Goal: Task Accomplishment & Management: Manage account settings

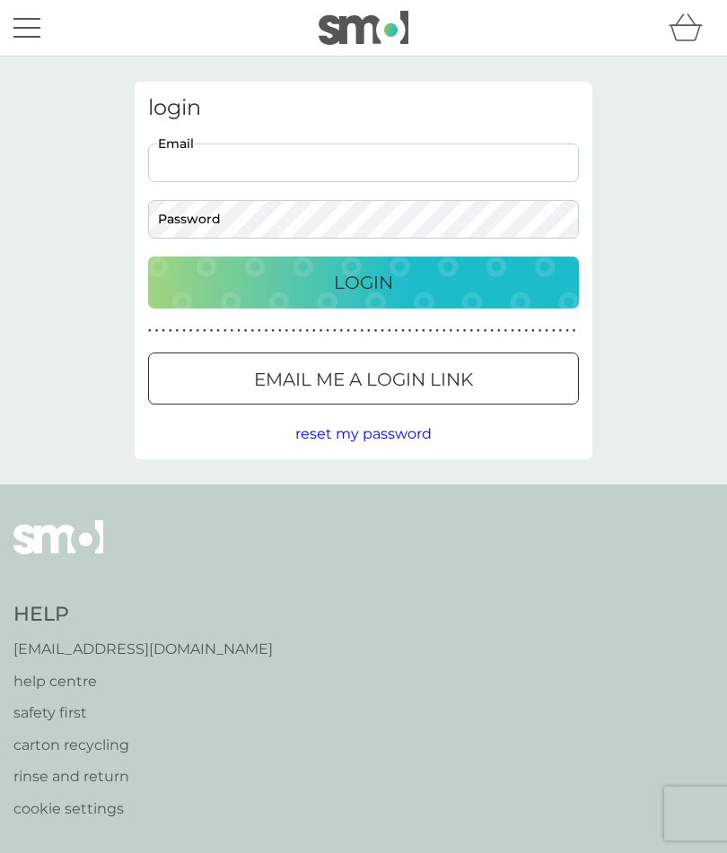
type input "[EMAIL_ADDRESS][DOMAIN_NAME]"
click at [363, 282] on button "Login" at bounding box center [363, 283] width 431 height 52
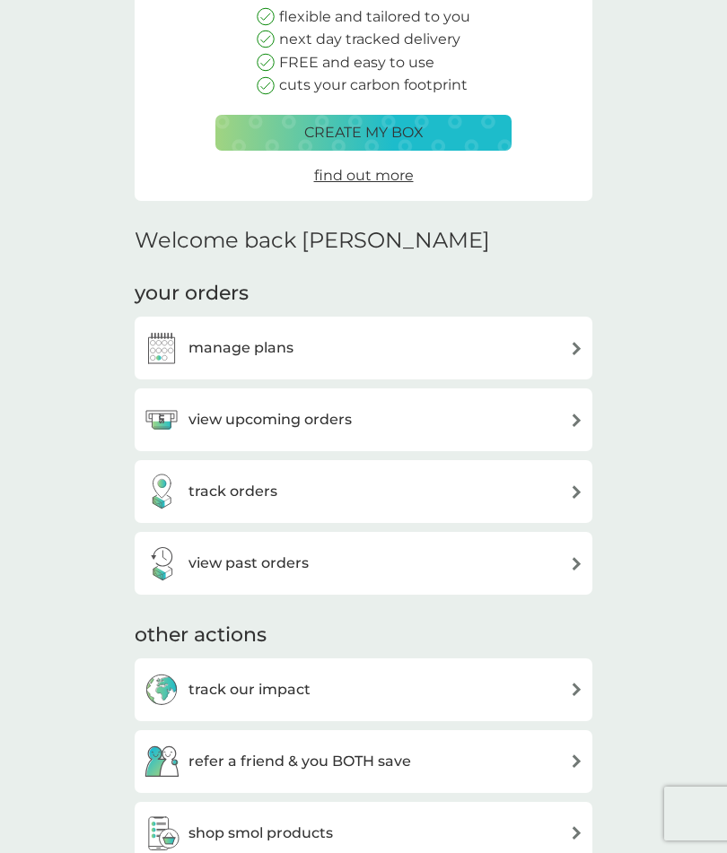
scroll to position [265, 0]
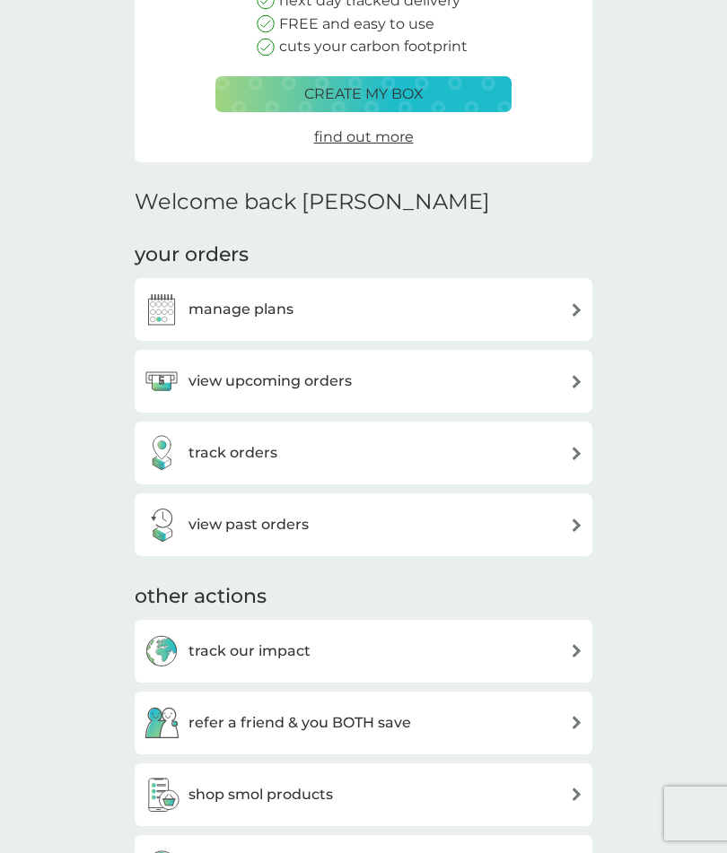
click at [578, 375] on img at bounding box center [576, 381] width 13 height 13
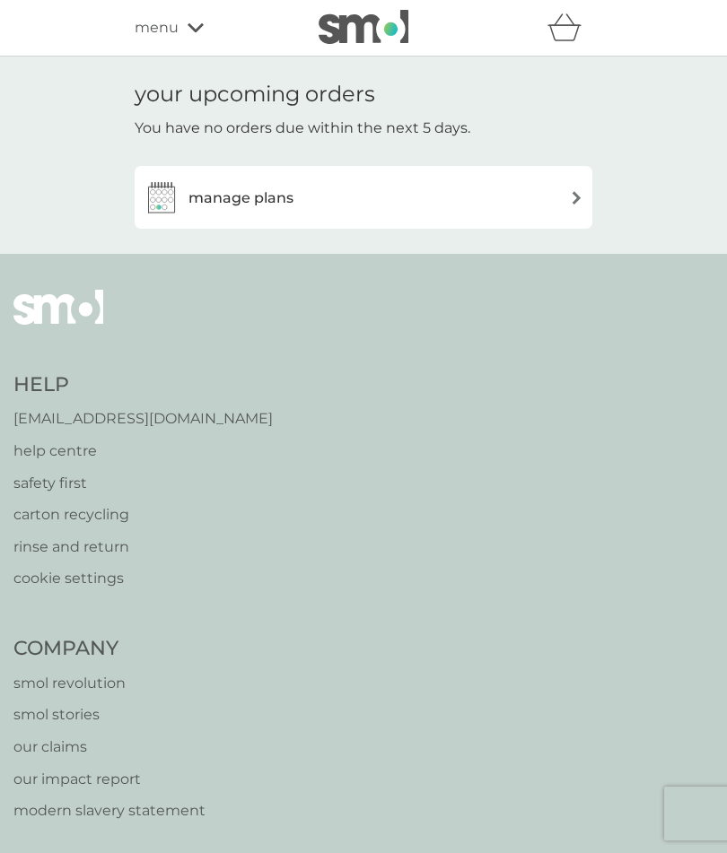
click at [571, 200] on img at bounding box center [576, 197] width 13 height 13
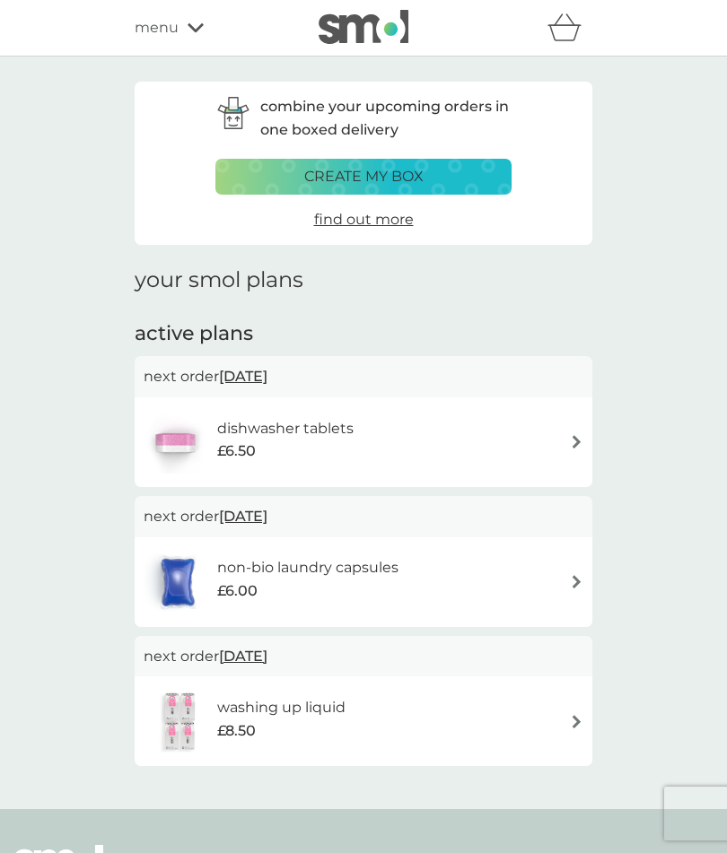
click at [572, 575] on img at bounding box center [576, 581] width 13 height 13
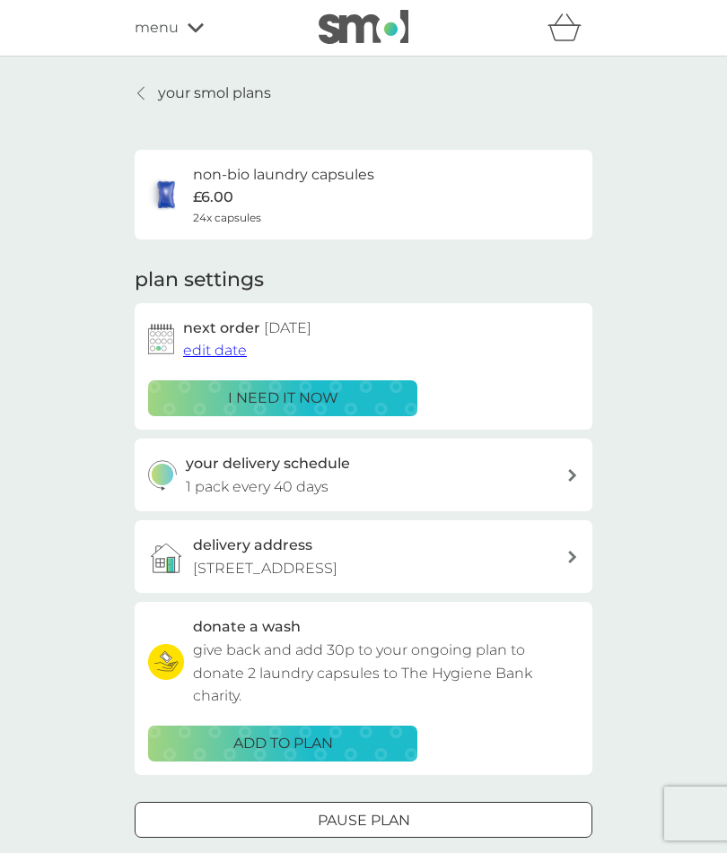
click at [235, 344] on span "edit date" at bounding box center [215, 350] width 64 height 17
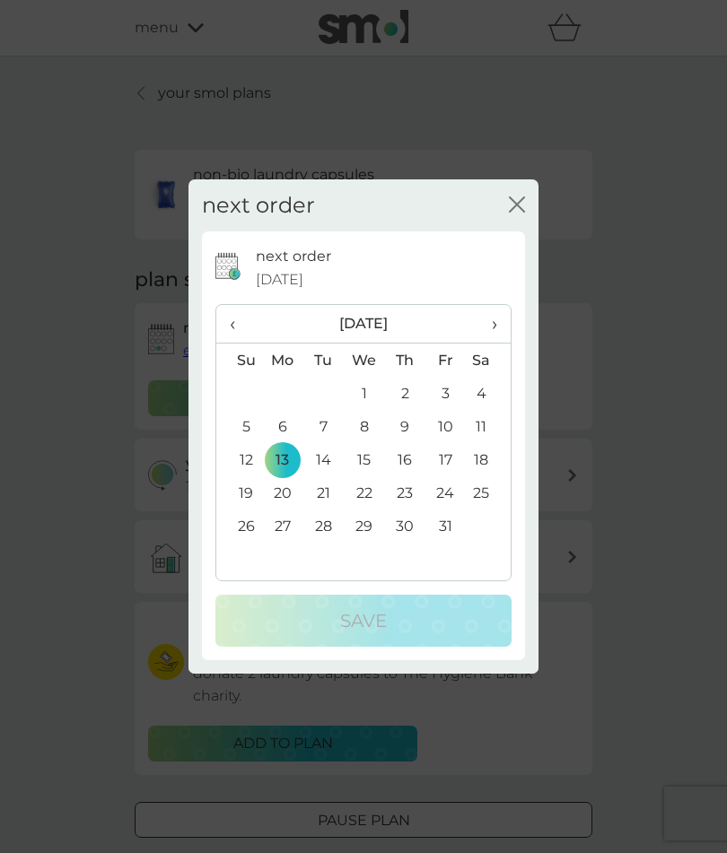
click at [362, 476] on td "15" at bounding box center [364, 459] width 41 height 33
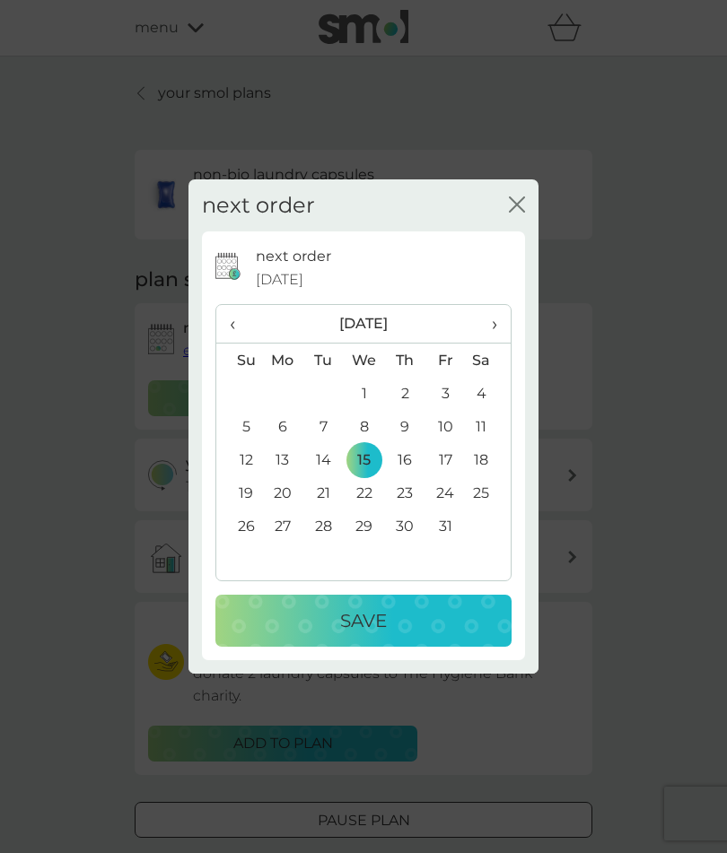
click at [248, 510] on td "19" at bounding box center [239, 492] width 46 height 33
click at [418, 635] on div "Save" at bounding box center [363, 620] width 260 height 29
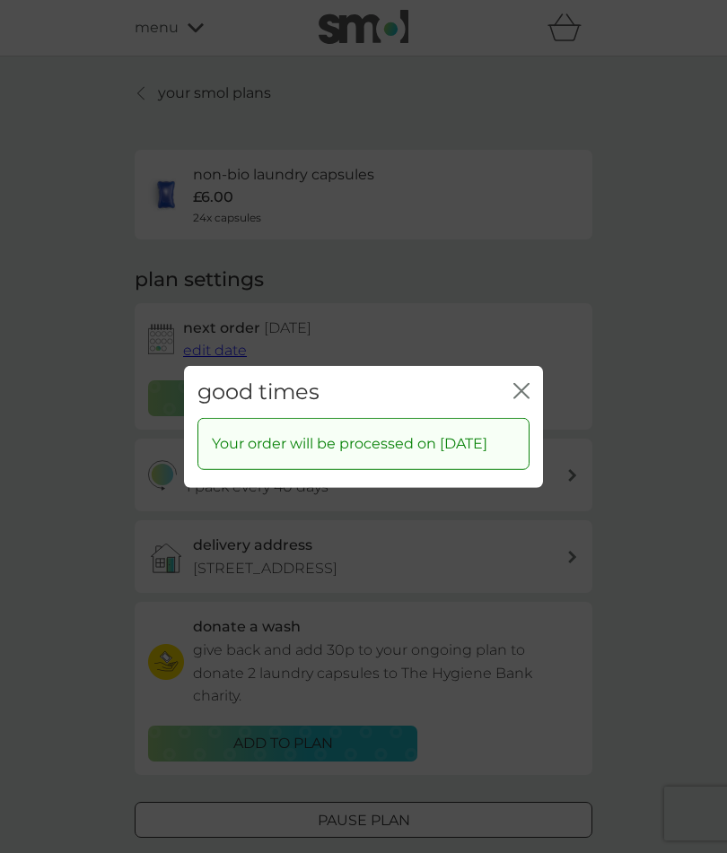
click at [527, 398] on icon "close" at bounding box center [521, 390] width 16 height 16
